Goal: Communication & Community: Share content

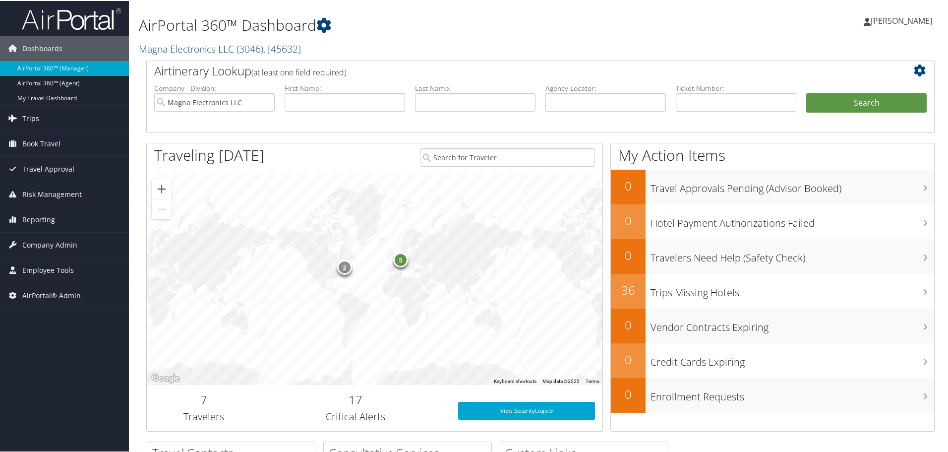
click at [39, 119] on link "Trips" at bounding box center [64, 117] width 129 height 25
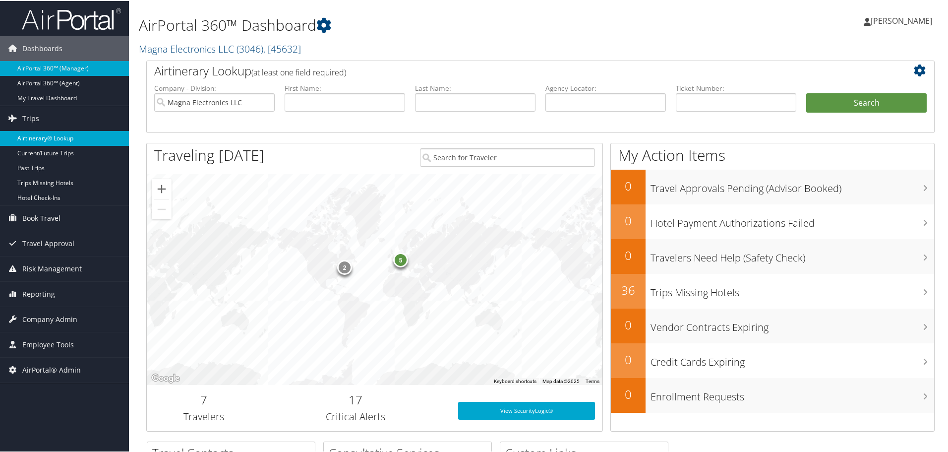
click at [52, 136] on link "Airtinerary® Lookup" at bounding box center [64, 137] width 129 height 15
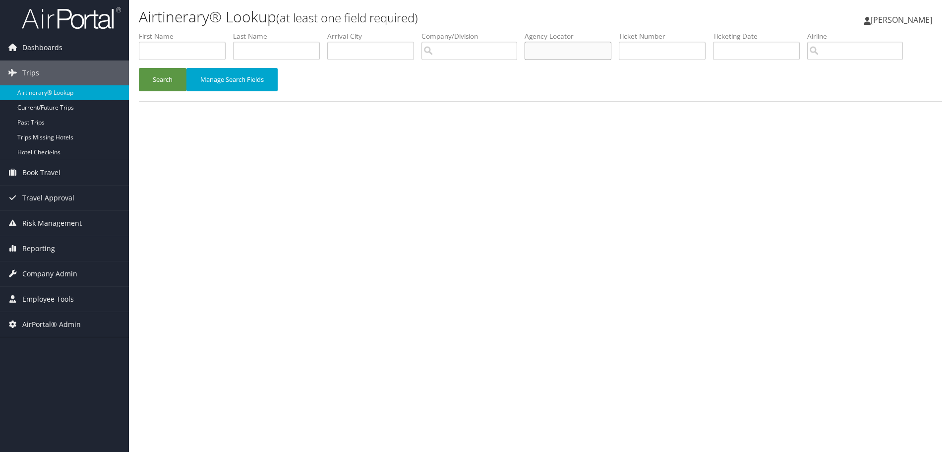
click at [546, 54] on input "text" at bounding box center [567, 51] width 87 height 18
type input "d6n87y"
click at [172, 74] on button "Search" at bounding box center [163, 79] width 48 height 23
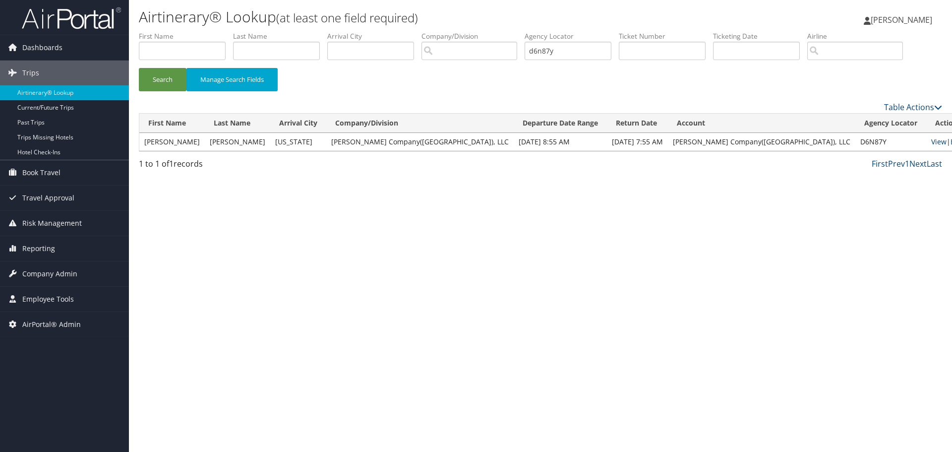
click at [931, 140] on link "View" at bounding box center [938, 141] width 15 height 9
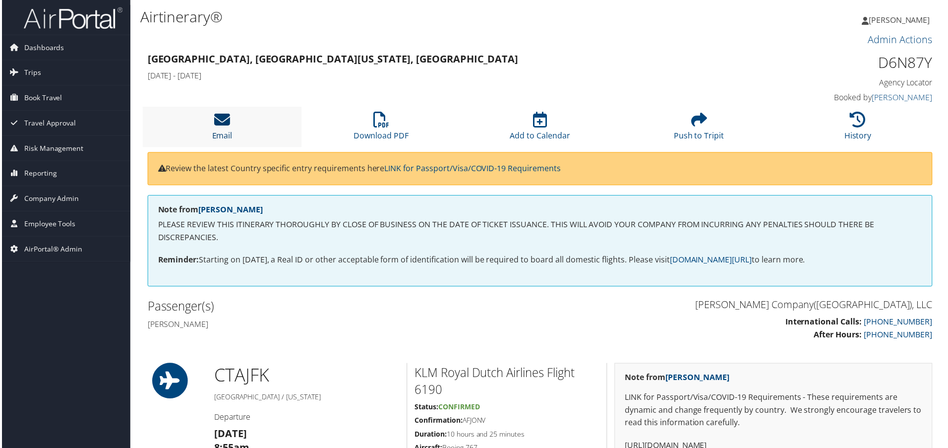
click at [219, 127] on icon at bounding box center [221, 120] width 16 height 16
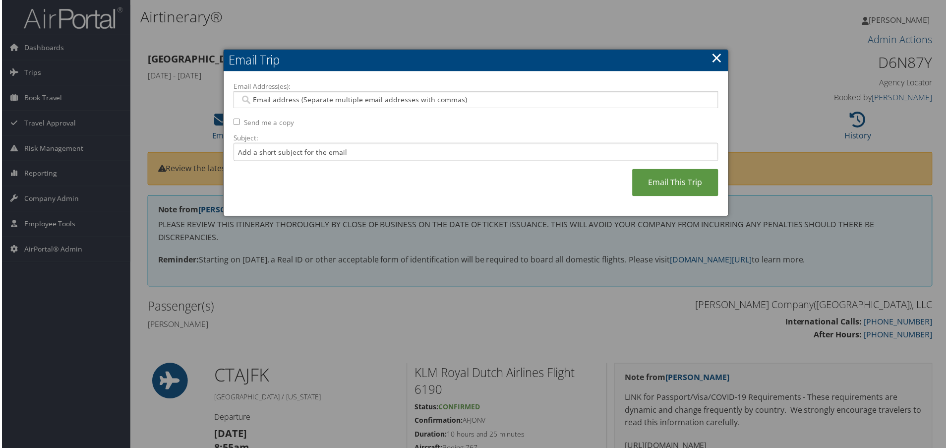
click at [261, 97] on input "Email Address(es):" at bounding box center [475, 100] width 473 height 10
paste input "[PERSON_NAME][EMAIL_ADDRESS][PERSON_NAME][PERSON_NAME][DOMAIN_NAME]"
type input "[PERSON_NAME][EMAIL_ADDRESS][PERSON_NAME][PERSON_NAME][DOMAIN_NAME]"
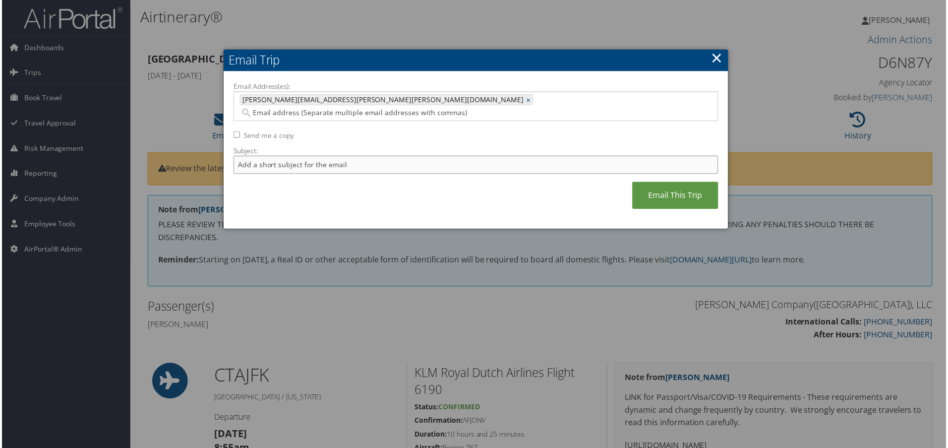
click at [248, 156] on input "Subject:" at bounding box center [475, 165] width 487 height 18
type input "[PERSON_NAME]"
click at [670, 184] on link "Email This Trip" at bounding box center [676, 195] width 86 height 27
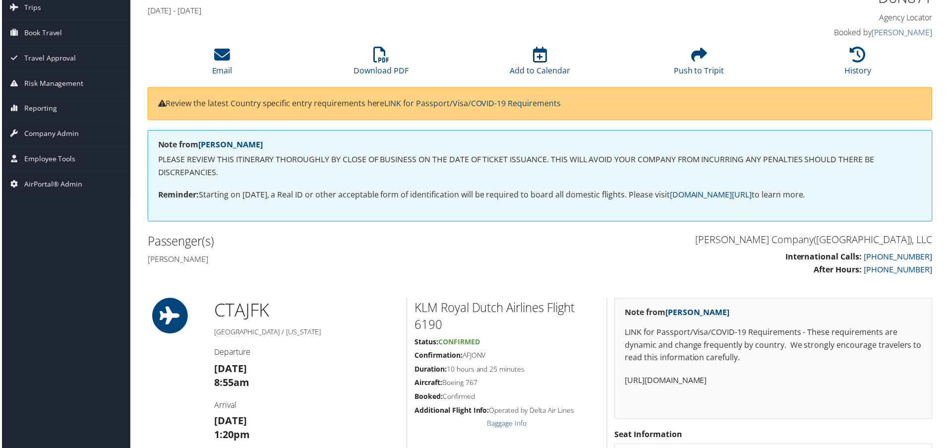
scroll to position [59, 0]
